Goal: Information Seeking & Learning: Learn about a topic

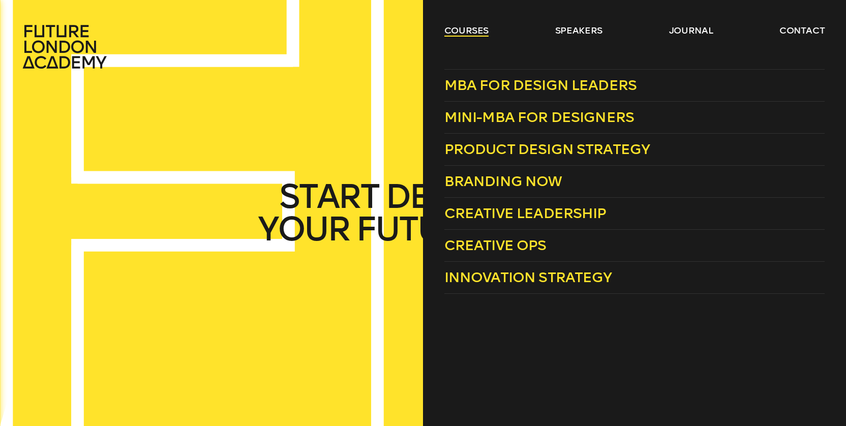
click at [467, 29] on link "courses" at bounding box center [467, 30] width 45 height 12
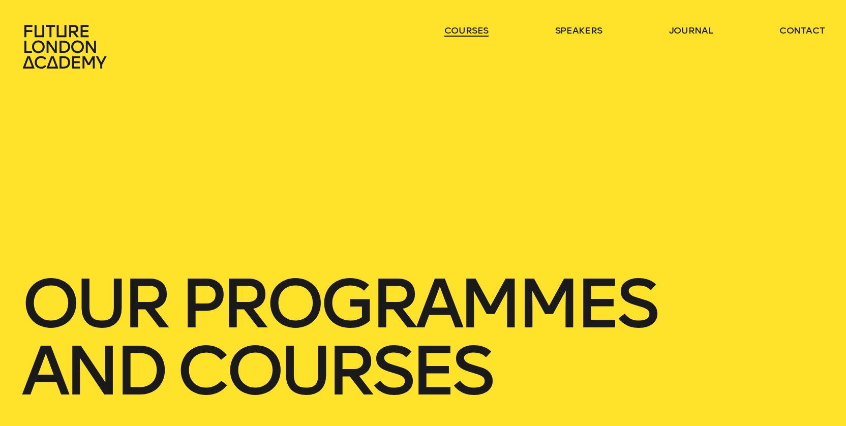
click at [467, 29] on link "courses" at bounding box center [467, 30] width 45 height 12
click at [462, 31] on link "courses" at bounding box center [467, 30] width 45 height 12
click at [471, 29] on link "courses" at bounding box center [467, 30] width 45 height 12
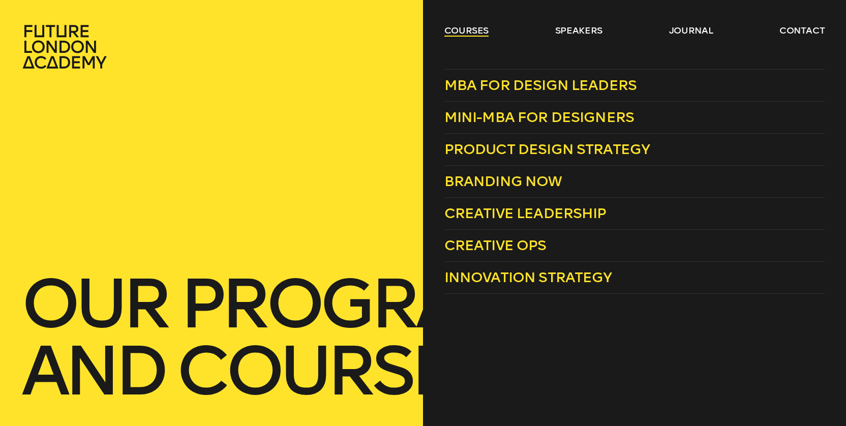
click at [457, 26] on link "courses" at bounding box center [467, 30] width 45 height 12
click at [493, 212] on span "Creative Leadership" at bounding box center [526, 213] width 162 height 17
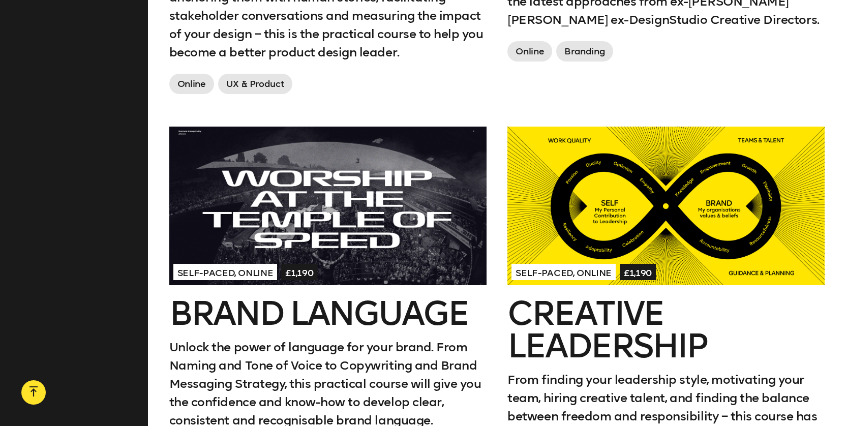
scroll to position [1150, 0]
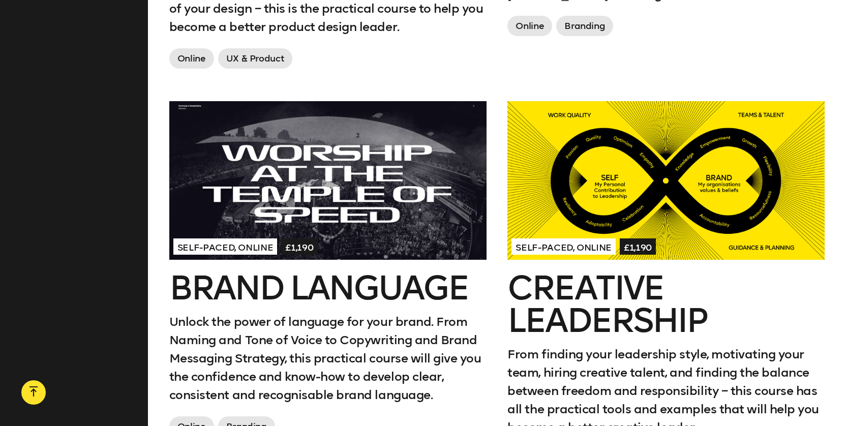
click at [637, 248] on span "£1,190" at bounding box center [638, 247] width 36 height 16
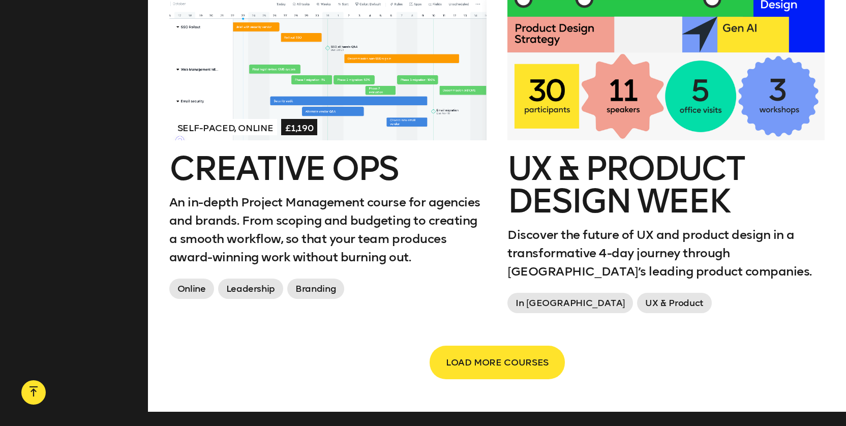
scroll to position [1682, 0]
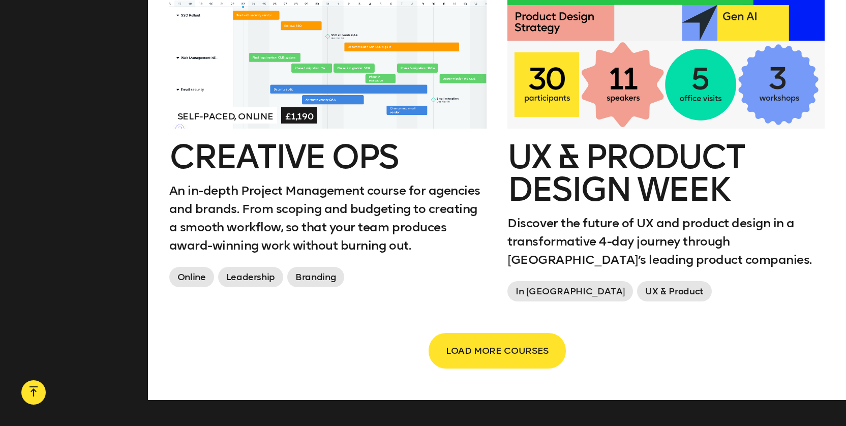
click at [504, 351] on span "LOAD MORE COURSES" at bounding box center [497, 350] width 103 height 19
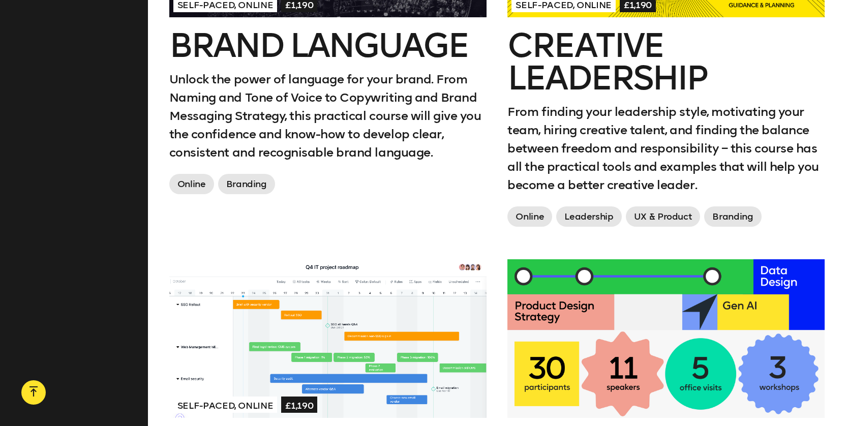
scroll to position [1406, 0]
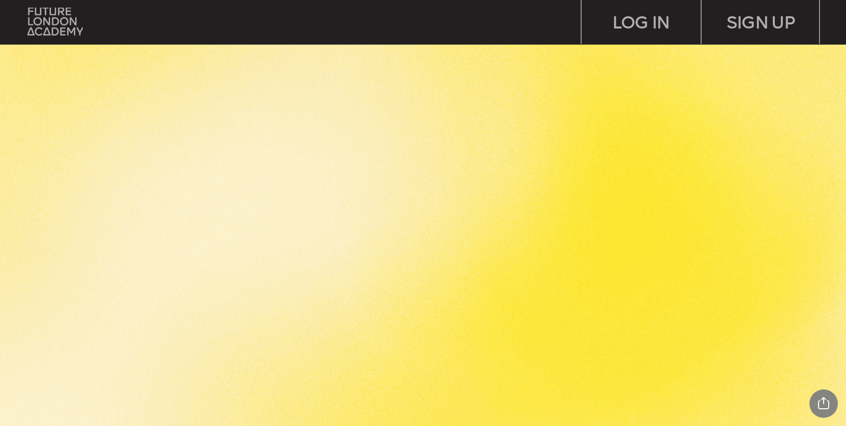
scroll to position [472, 0]
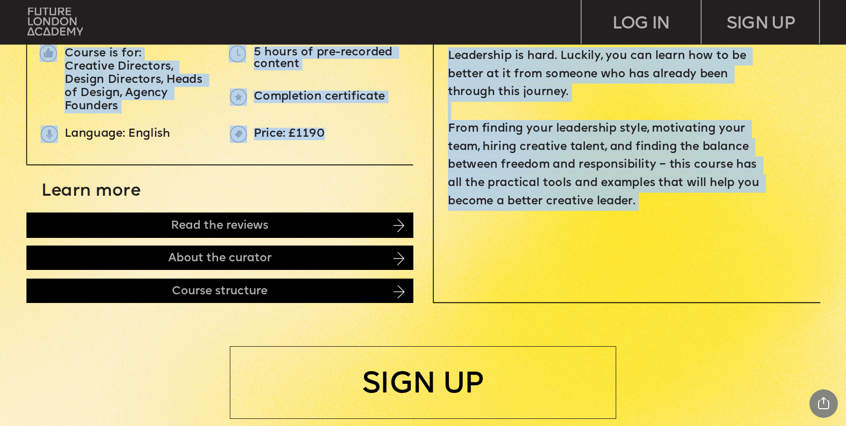
drag, startPoint x: 257, startPoint y: 134, endPoint x: 323, endPoint y: 132, distance: 66.7
click at [324, 132] on p "Price: £1190" at bounding box center [452, 135] width 397 height 12
click at [323, 132] on p "Price: £1190" at bounding box center [452, 135] width 397 height 12
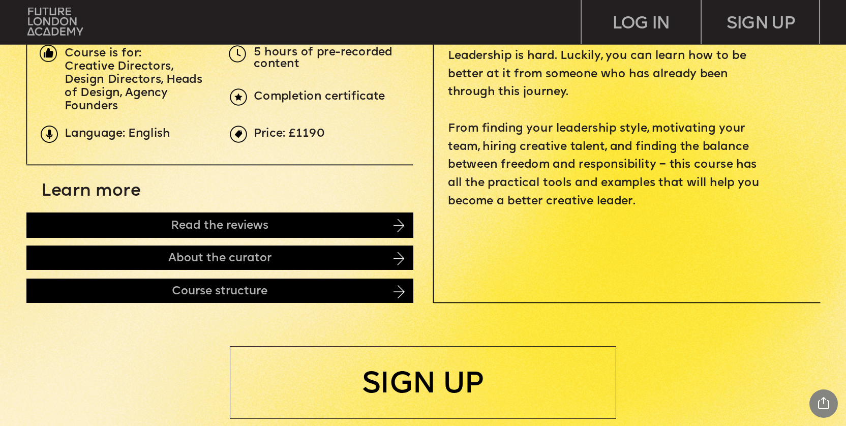
click at [323, 133] on p "Price: £1190" at bounding box center [452, 135] width 397 height 12
drag, startPoint x: 291, startPoint y: 134, endPoint x: 319, endPoint y: 133, distance: 27.5
click at [319, 133] on span "Price: £1190" at bounding box center [289, 134] width 71 height 12
copy span "£1190"
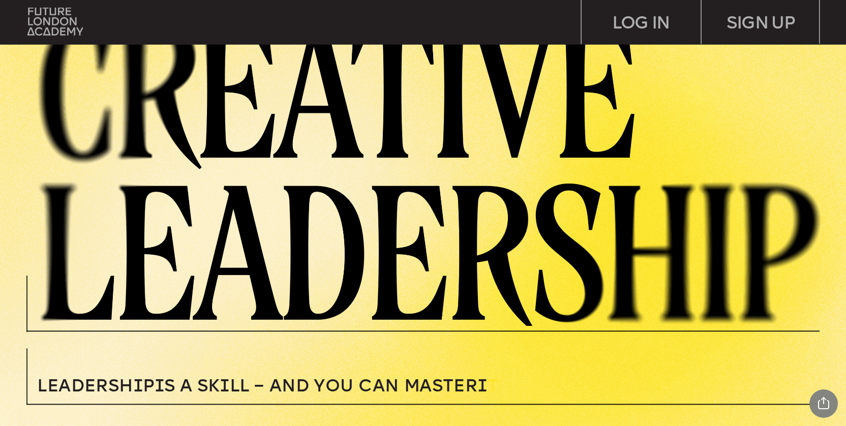
scroll to position [0, 0]
